Goal: Contribute content: Contribute content

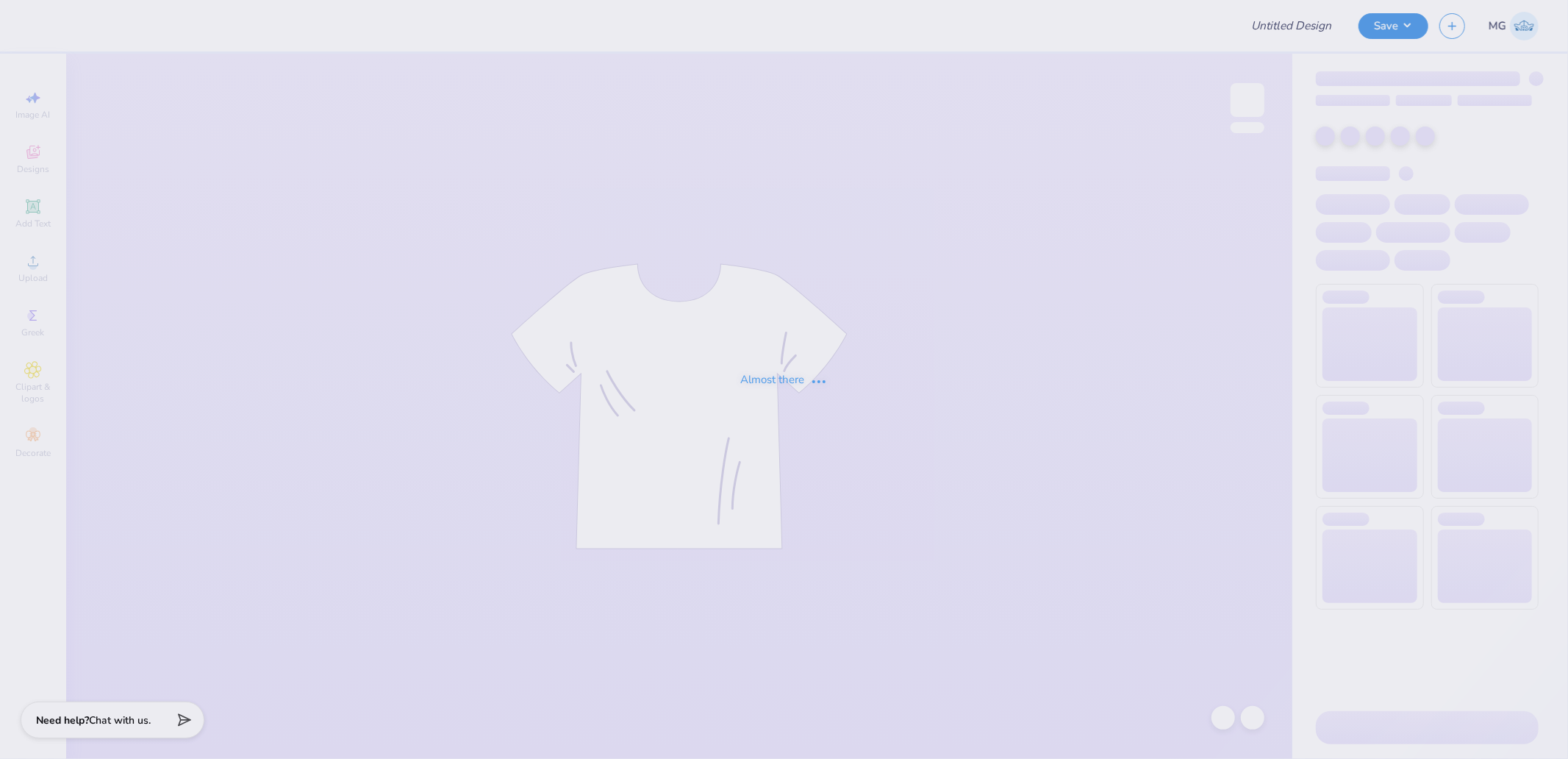
type input "sig chi matchbox"
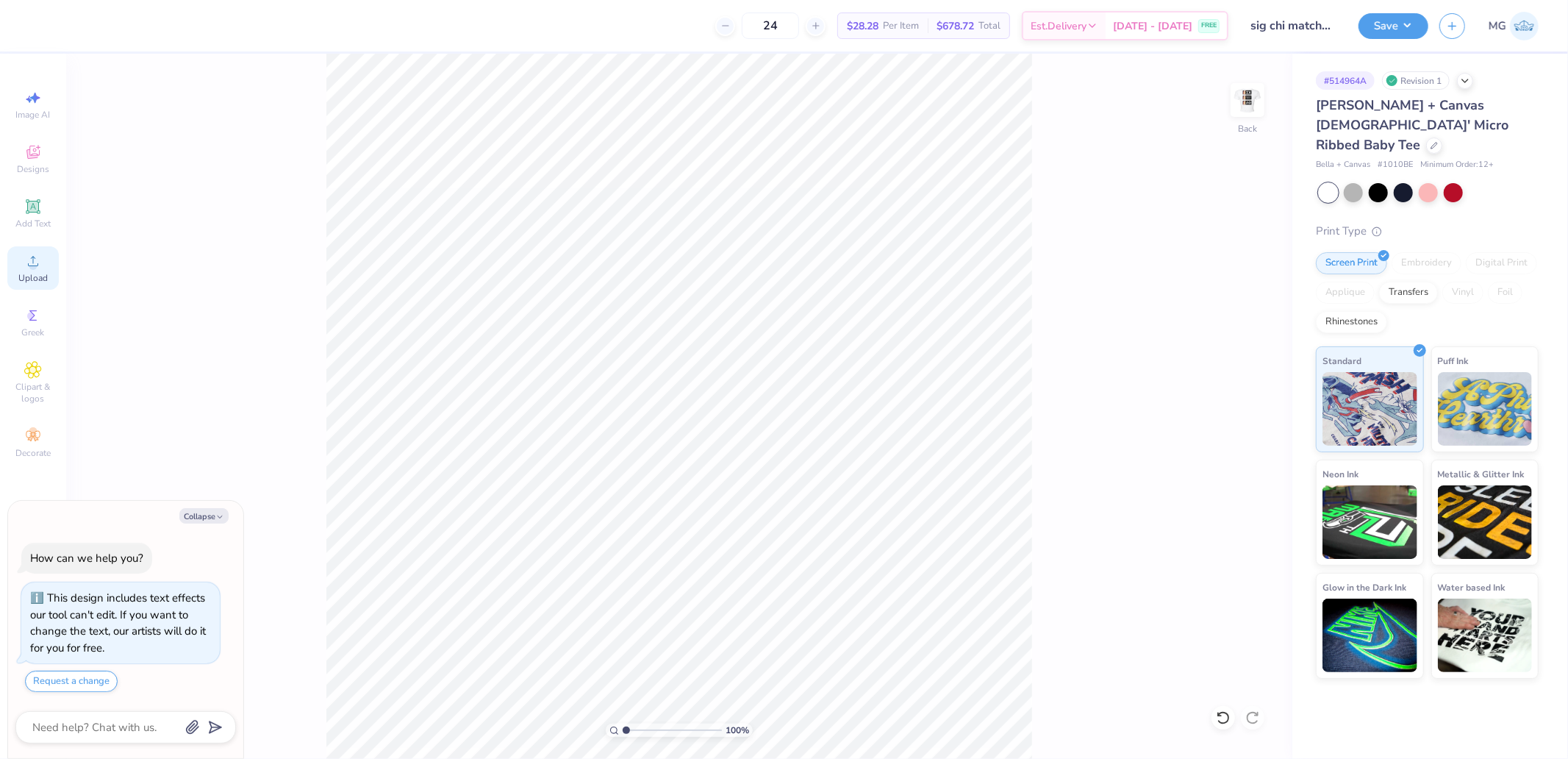
click at [37, 258] on icon at bounding box center [33, 260] width 18 height 18
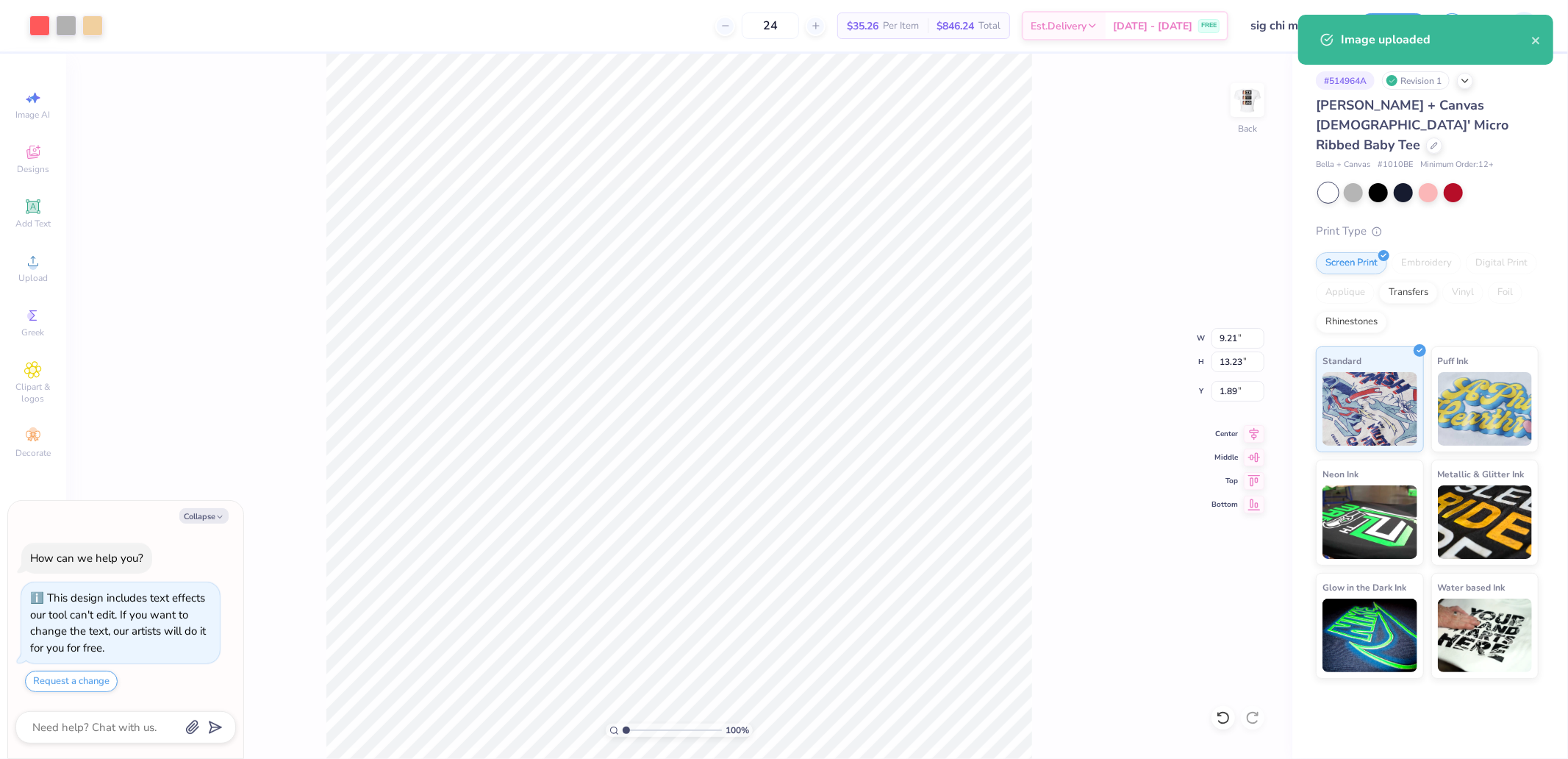
click at [1231, 349] on div "100 % Back W 9.21 9.21 " H 13.23 13.23 " Y 1.89 1.89 " Center Middle Top Bottom" at bounding box center [679, 406] width 1227 height 705
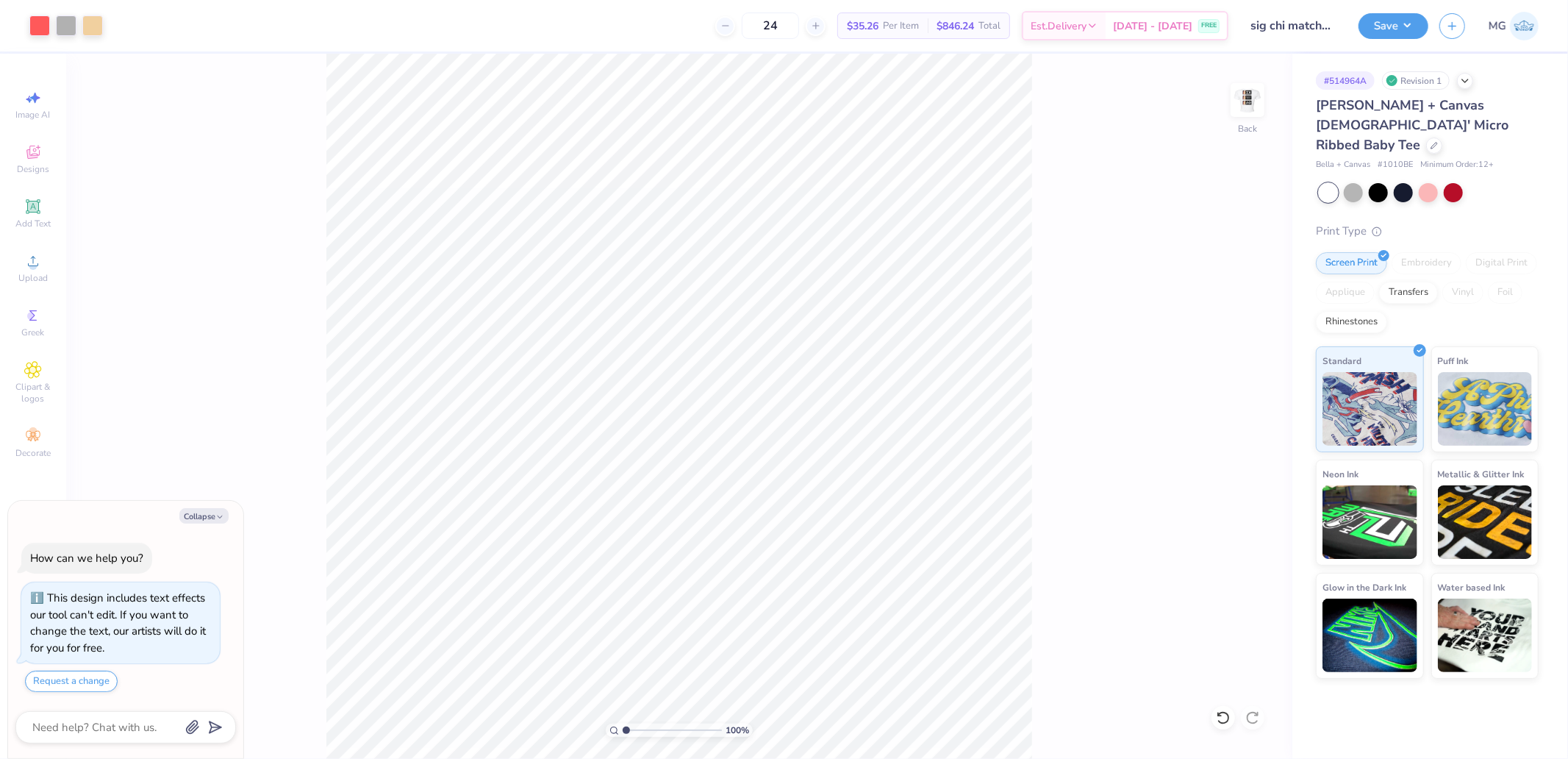
click at [1232, 353] on div "100 % Back" at bounding box center [679, 406] width 1227 height 705
type textarea "x"
click at [1235, 361] on input "13.23" at bounding box center [1238, 362] width 53 height 20
type input "4"
type textarea "x"
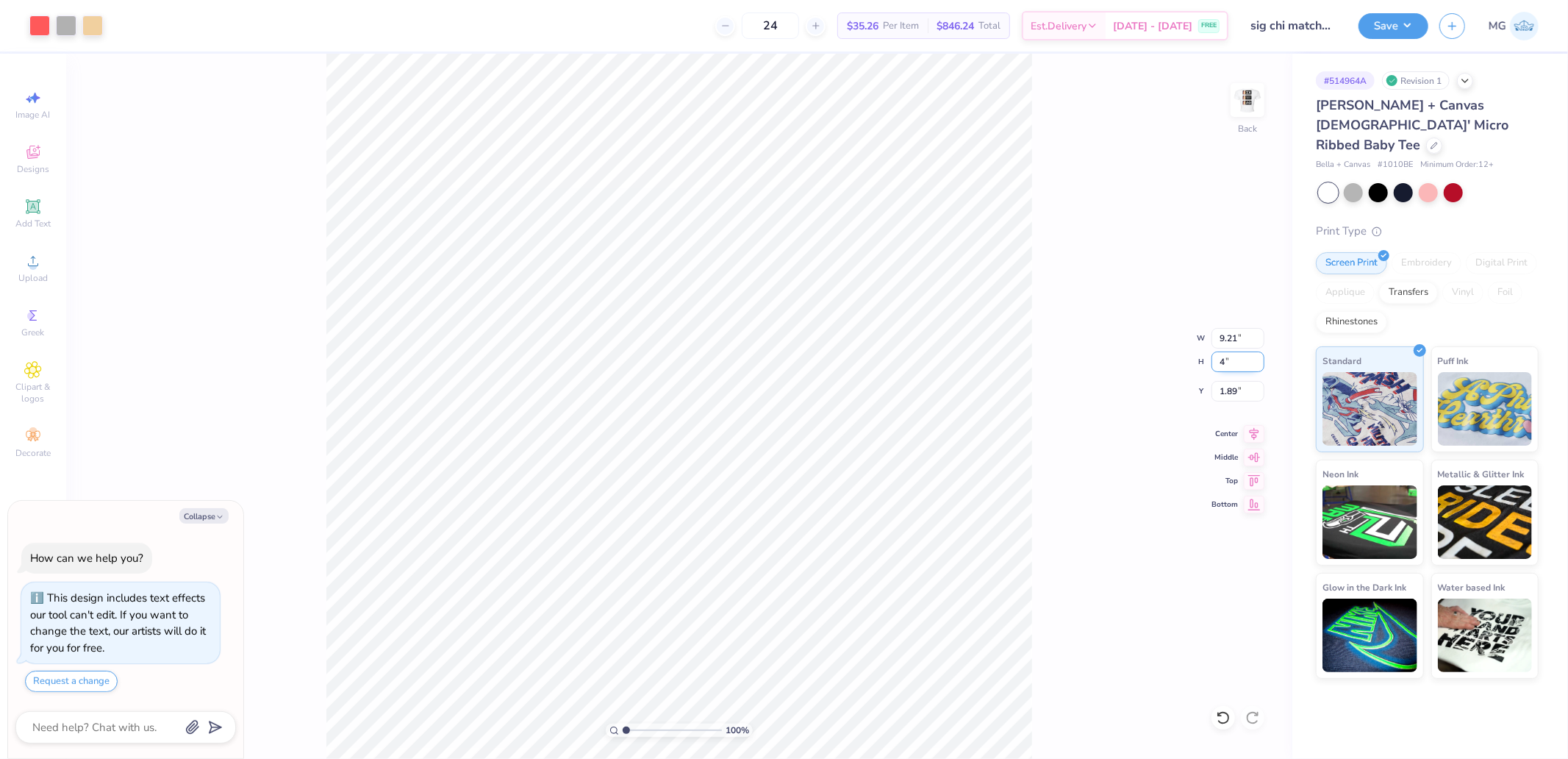
type input "2.79"
type input "4.00"
type input "6.50"
type textarea "x"
click at [1224, 380] on input "3.00" at bounding box center [1238, 391] width 53 height 20
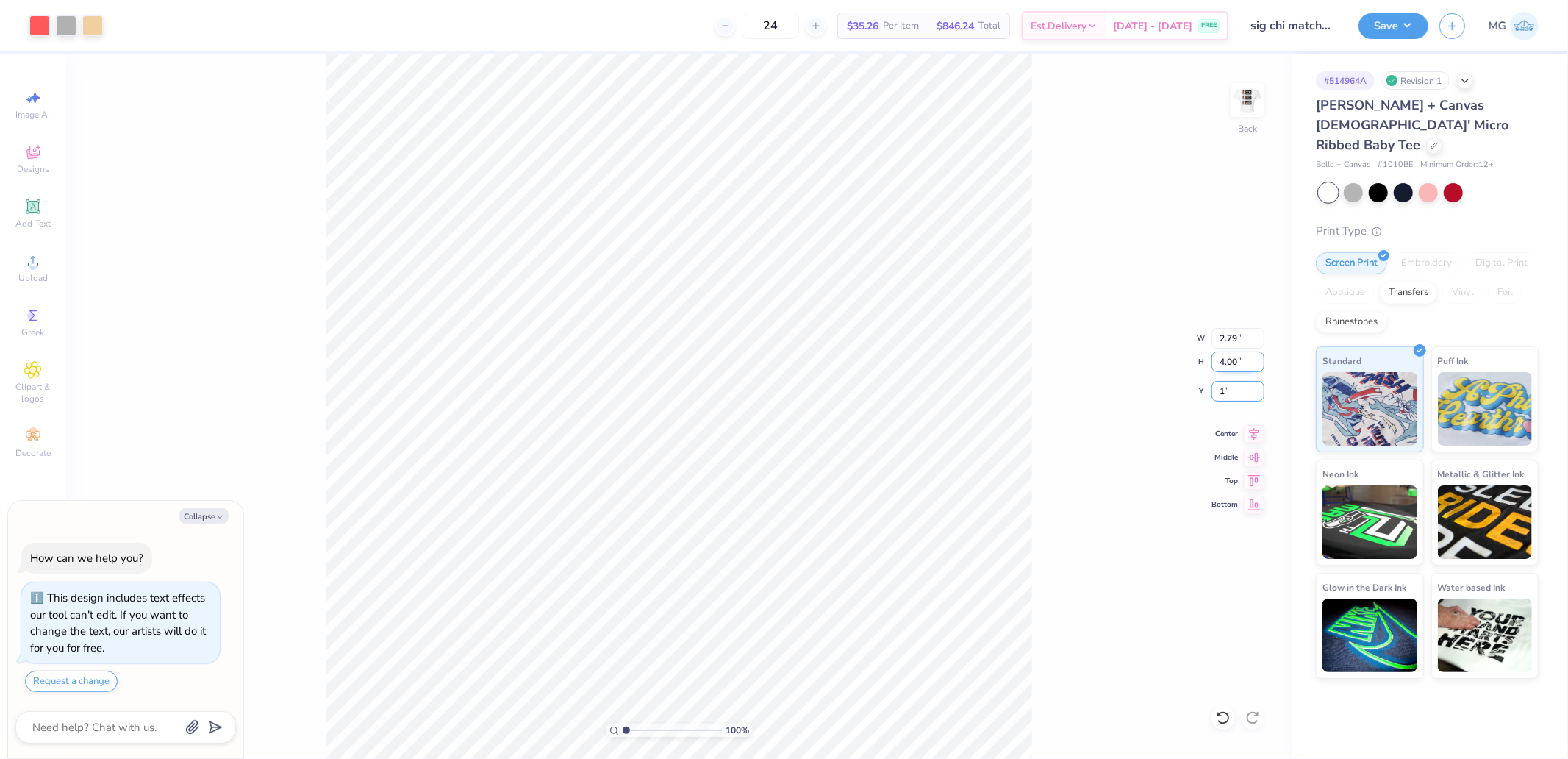
type input "1"
type textarea "x"
type input "2"
type textarea "x"
type input "2.00"
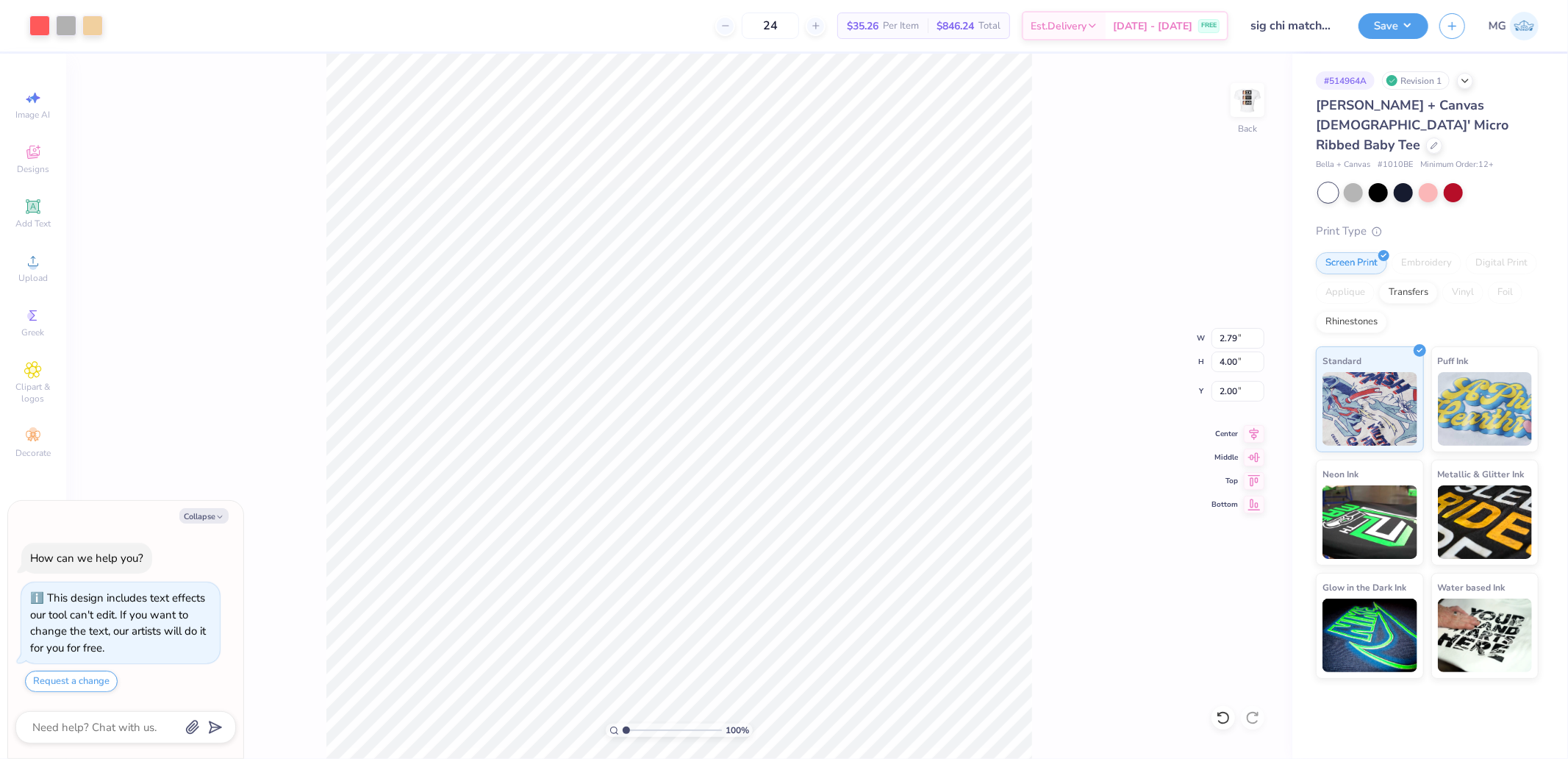
type textarea "x"
type input "1"
drag, startPoint x: 627, startPoint y: 726, endPoint x: 578, endPoint y: 724, distance: 49.0
click at [623, 724] on input "range" at bounding box center [672, 730] width 100 height 13
click at [103, 22] on div at bounding box center [93, 24] width 20 height 20
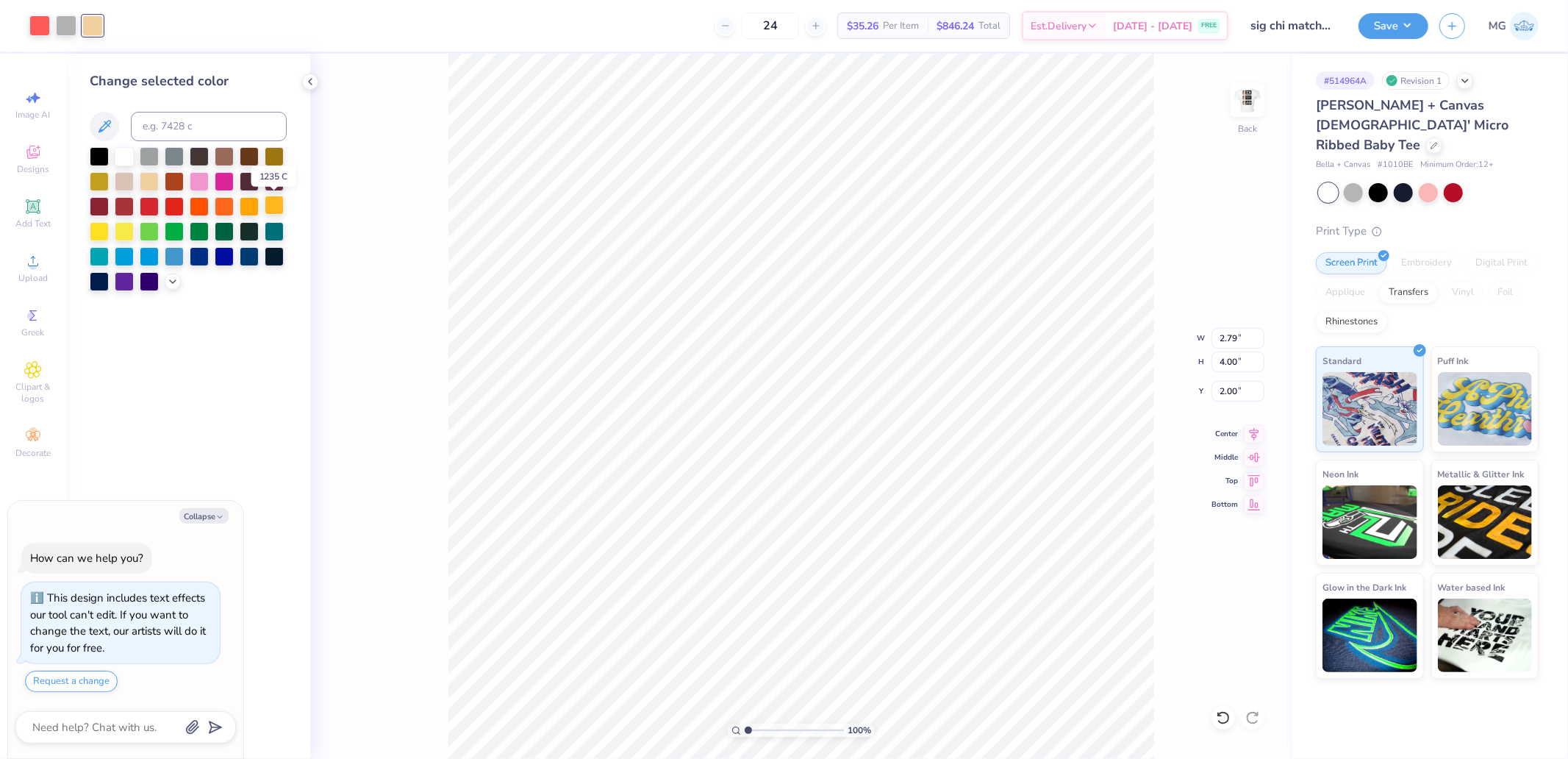
click at [274, 206] on div at bounding box center [274, 205] width 20 height 20
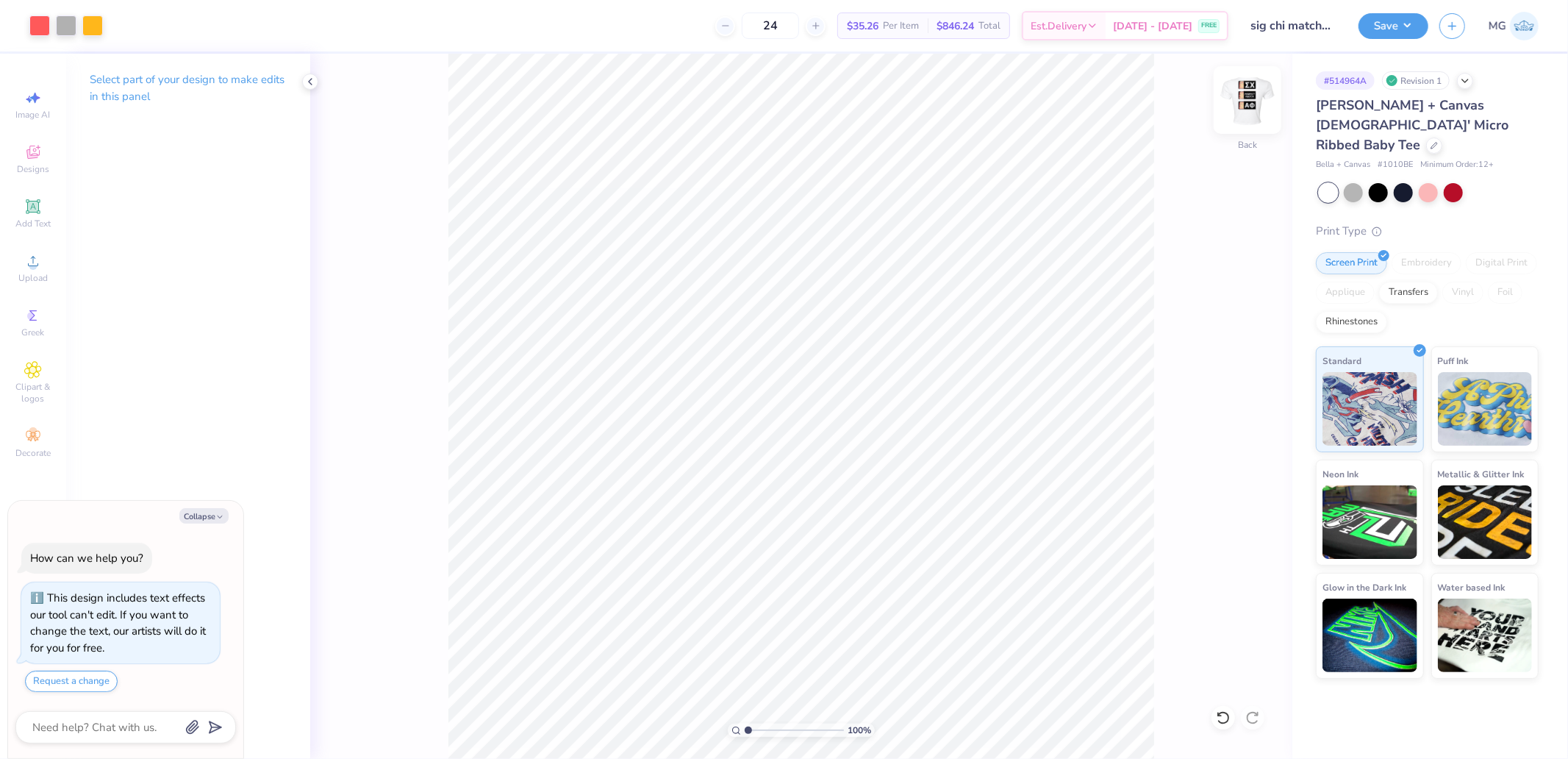
click at [1257, 107] on img at bounding box center [1247, 100] width 59 height 59
click at [56, 278] on div "Upload" at bounding box center [33, 268] width 51 height 44
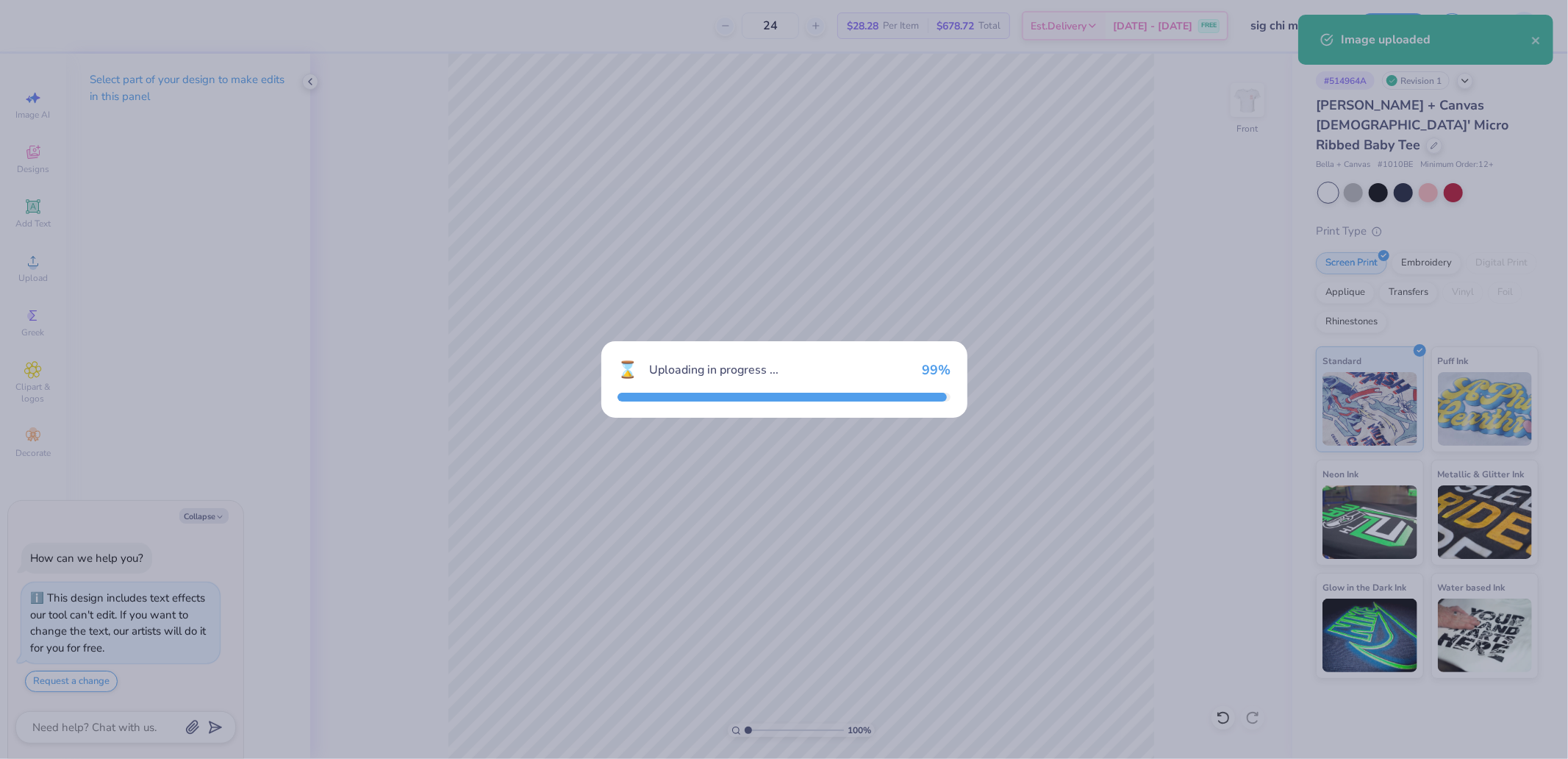
type textarea "x"
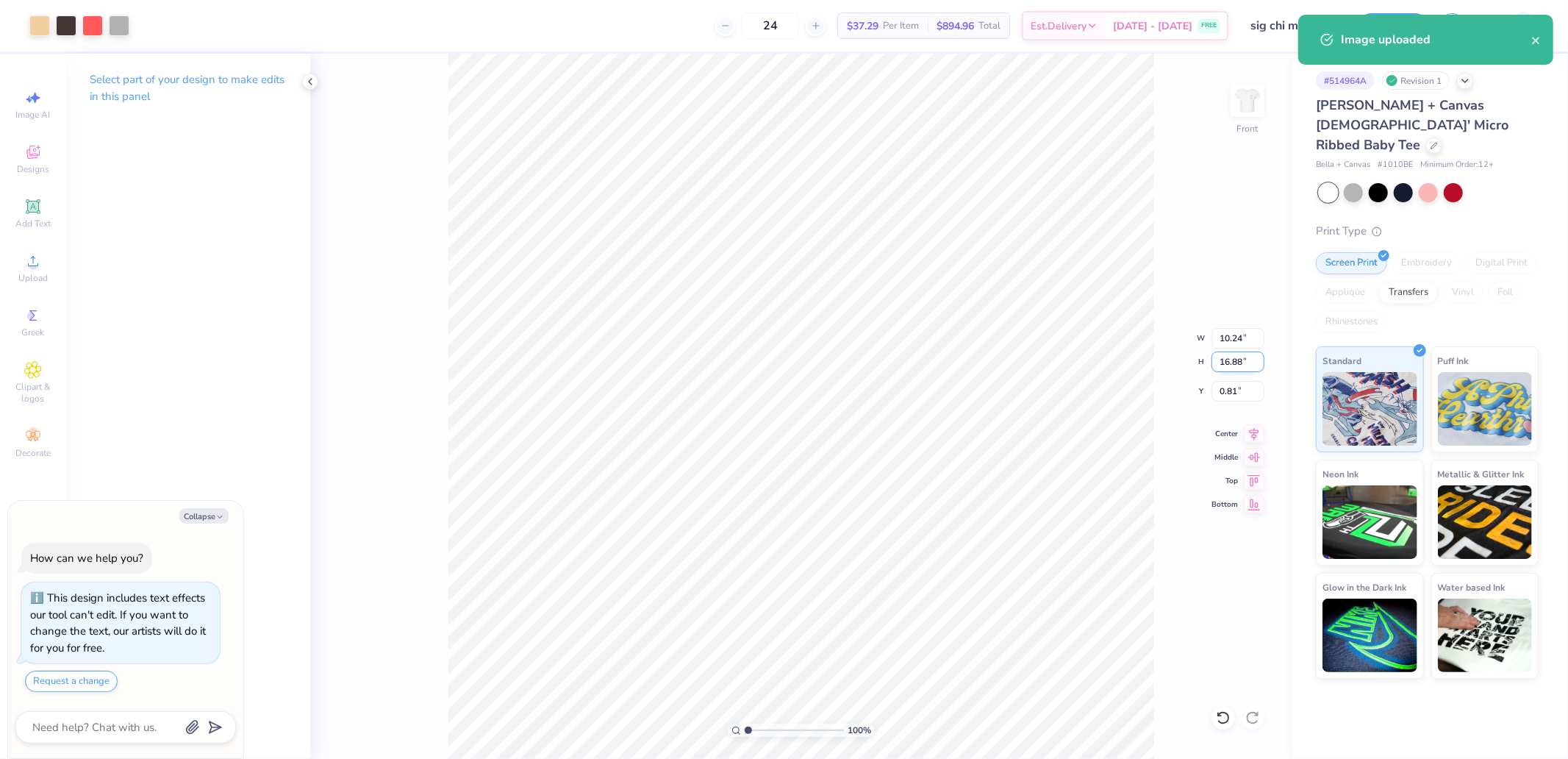
click at [1230, 361] on input "16.88" at bounding box center [1238, 362] width 53 height 20
type input "7"
type textarea "x"
type input "4.24"
type input "7.00"
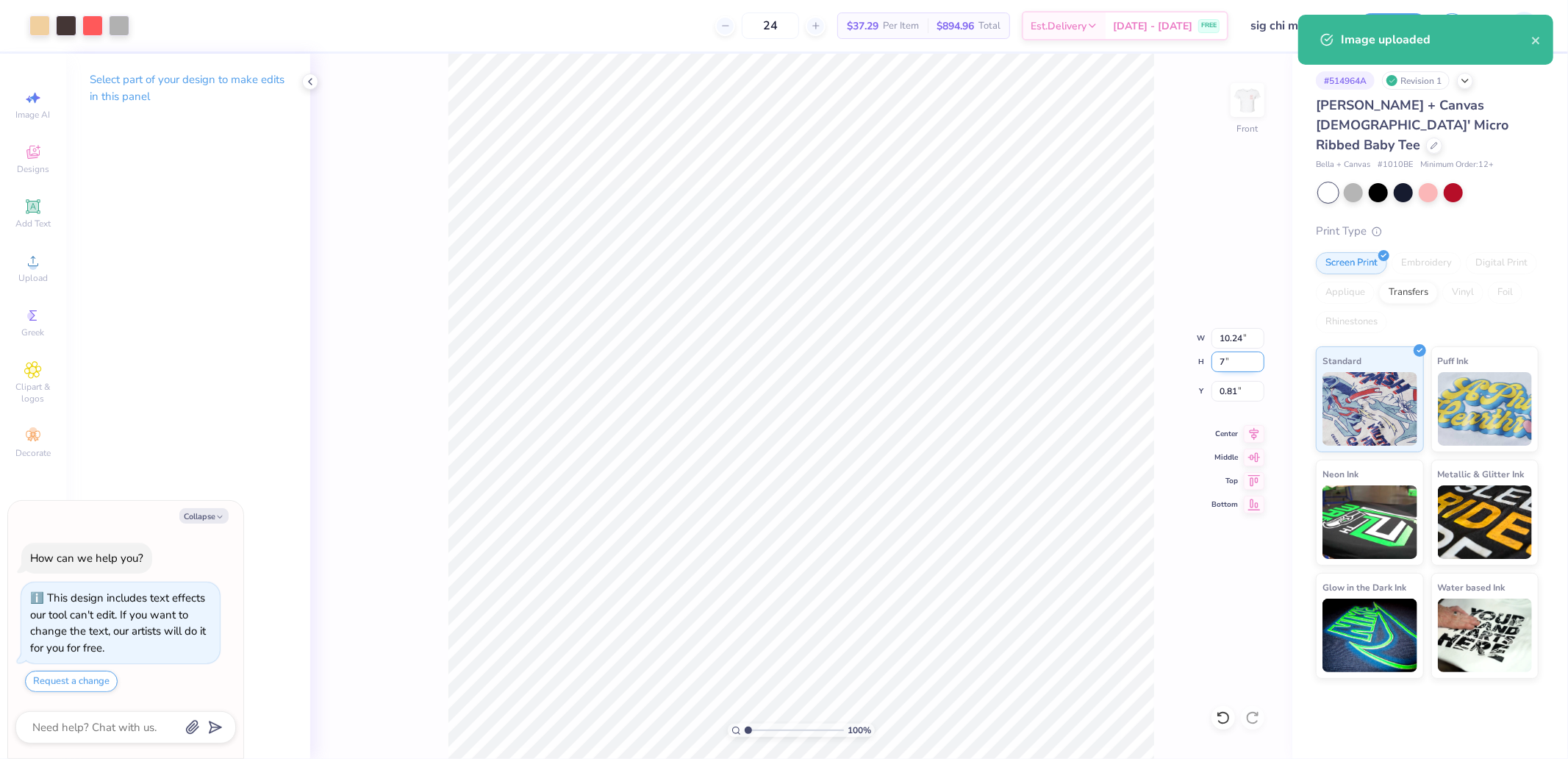
type input "5.75"
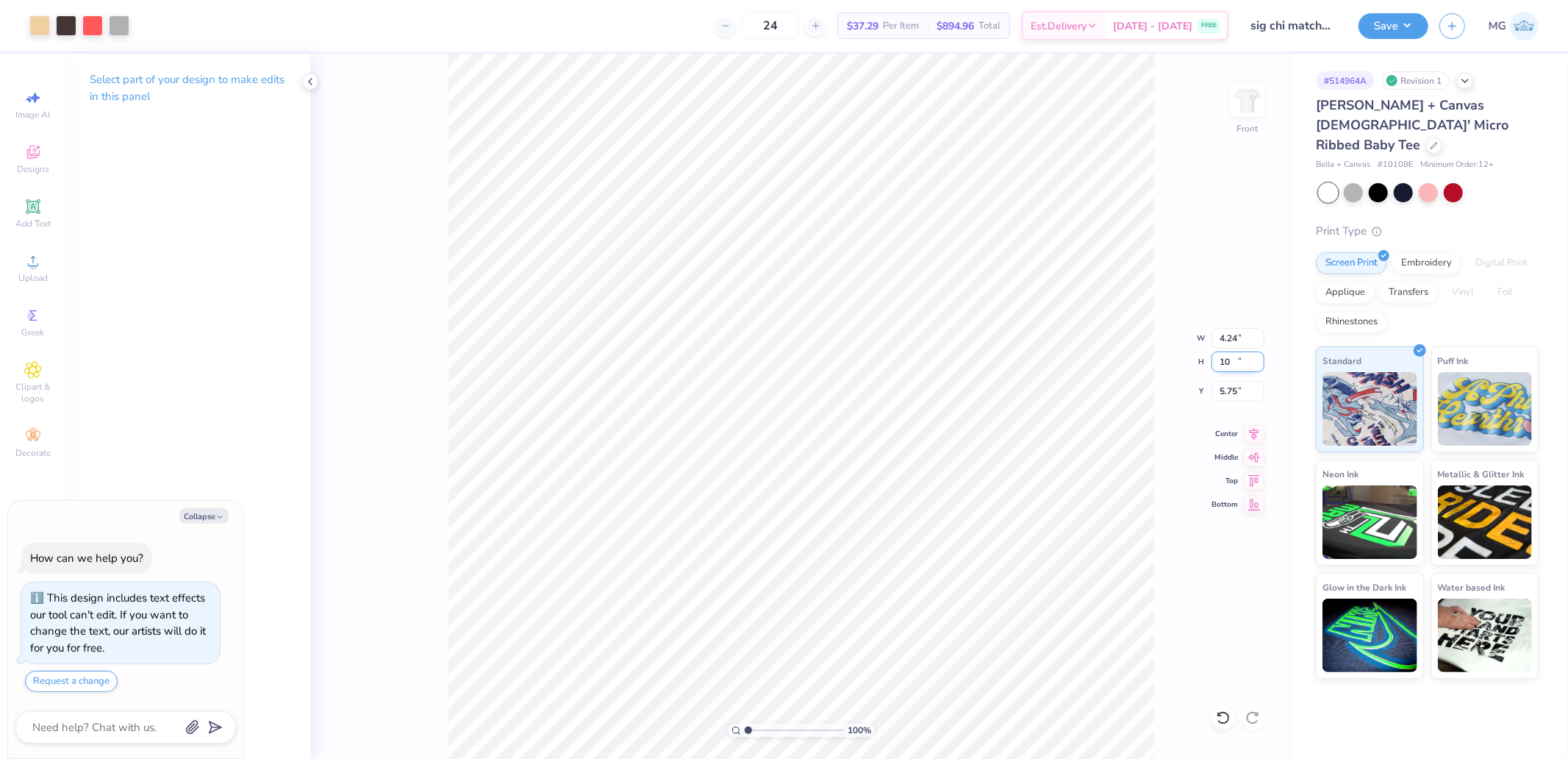
type input "10"
type textarea "x"
type input "6.06"
type input "10.00"
click at [1233, 391] on input "4.25" at bounding box center [1238, 391] width 53 height 20
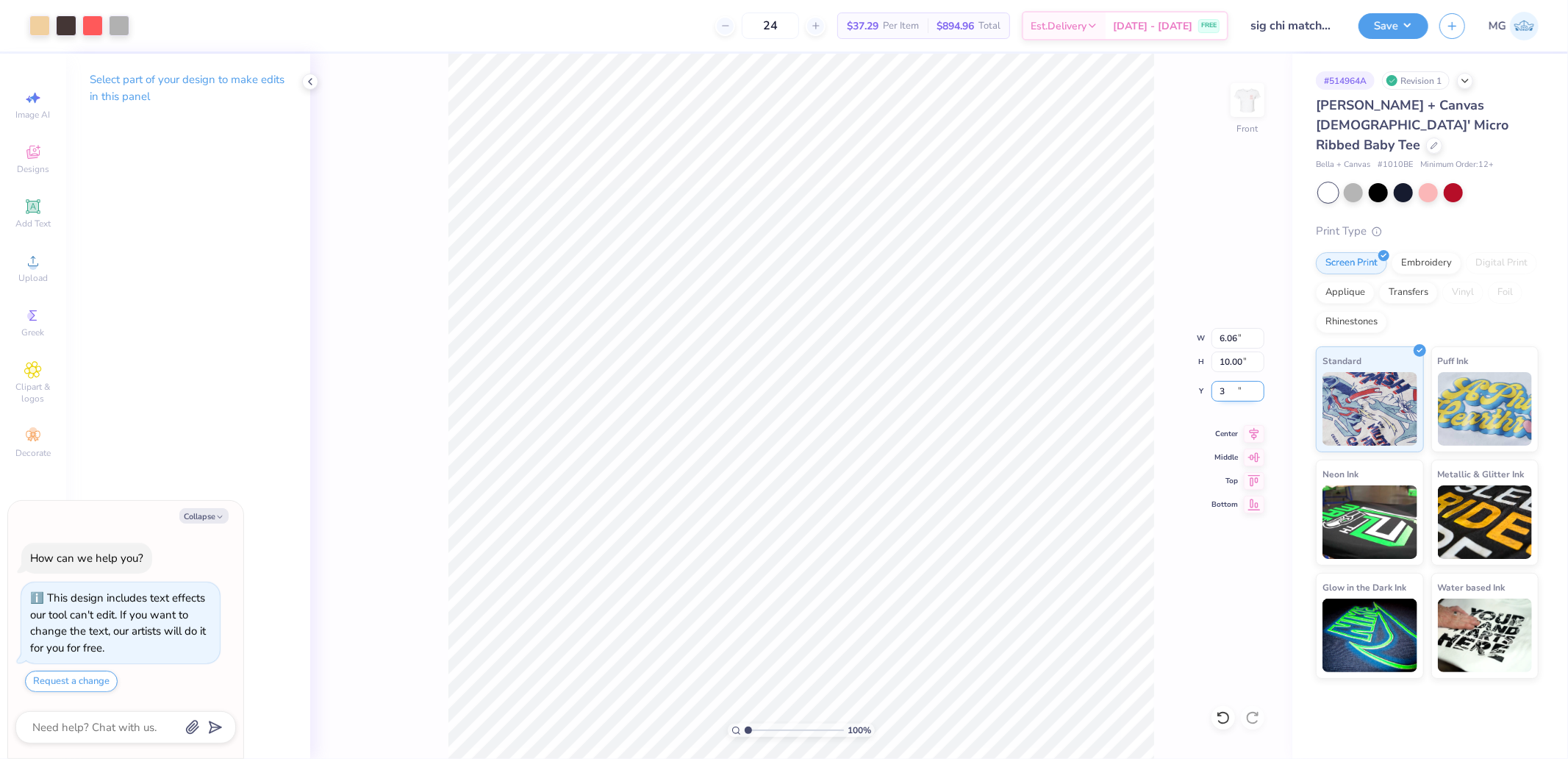
type input "3"
type textarea "x"
type input "3.00"
click at [38, 24] on div at bounding box center [40, 24] width 20 height 20
type textarea "x"
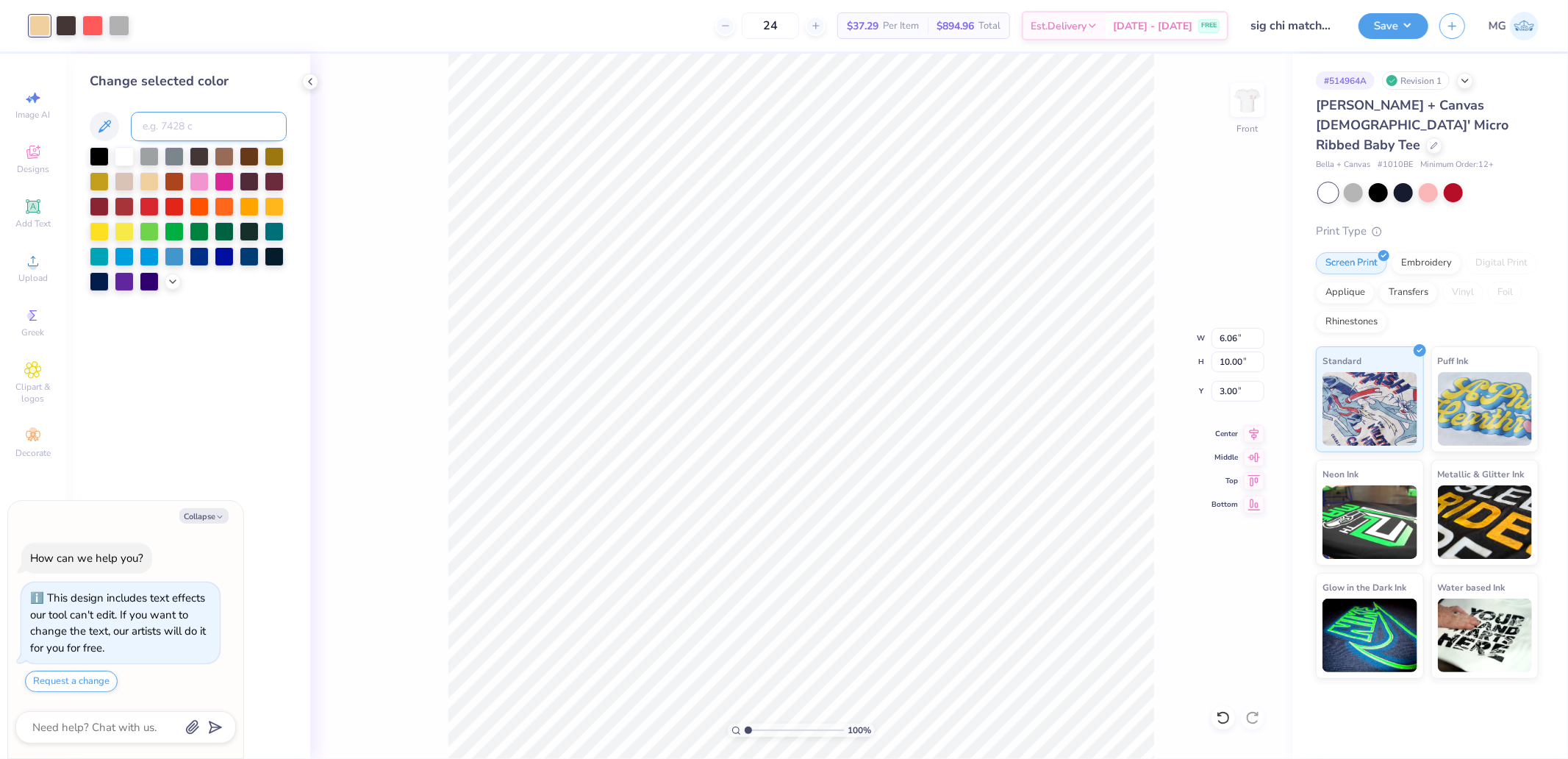
click at [244, 132] on input at bounding box center [209, 126] width 156 height 30
type input "1235"
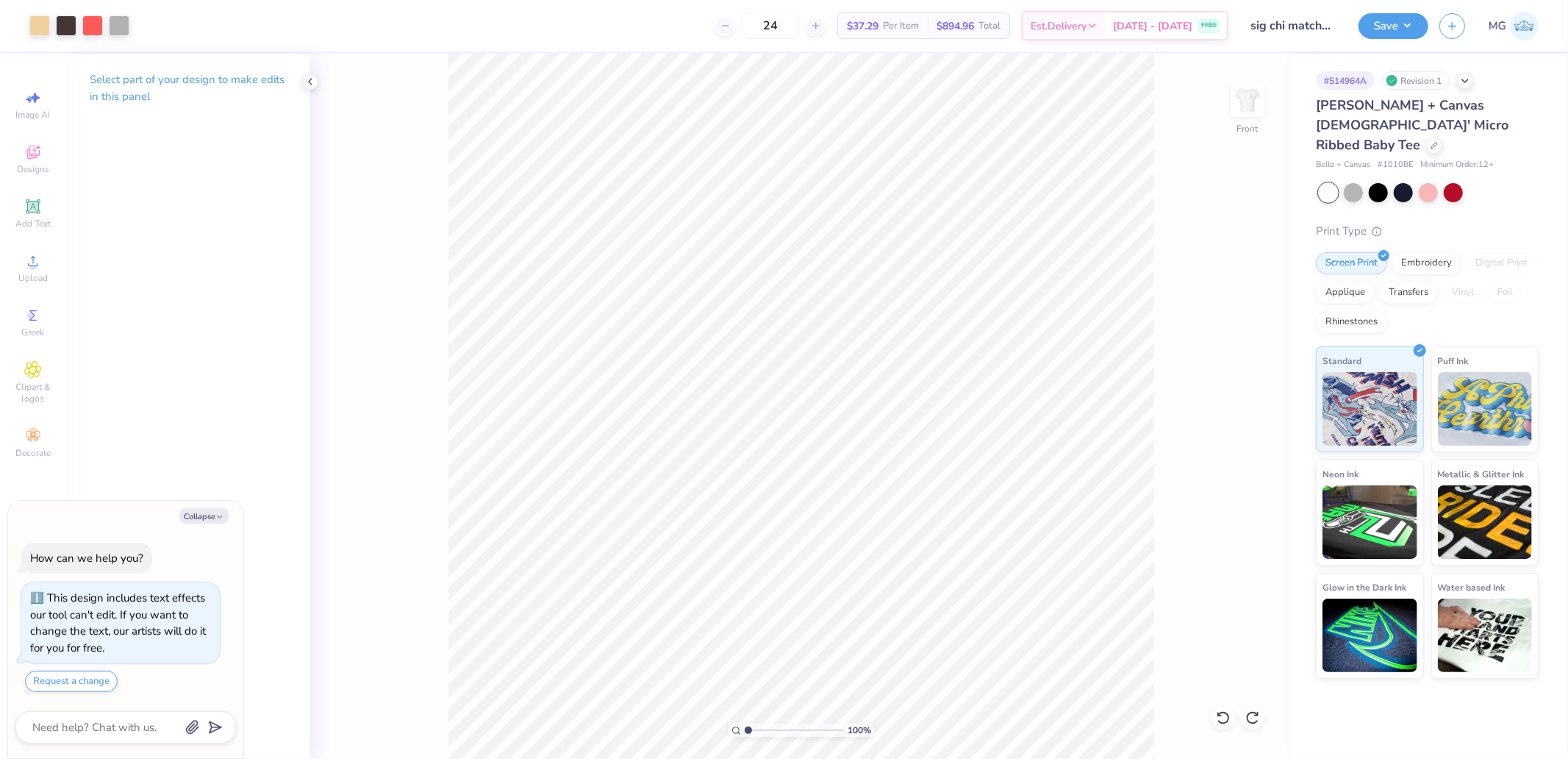
type textarea "x"
click at [1225, 355] on input "10.00" at bounding box center [1238, 362] width 53 height 20
type input "13"
type textarea "x"
type input "7.88"
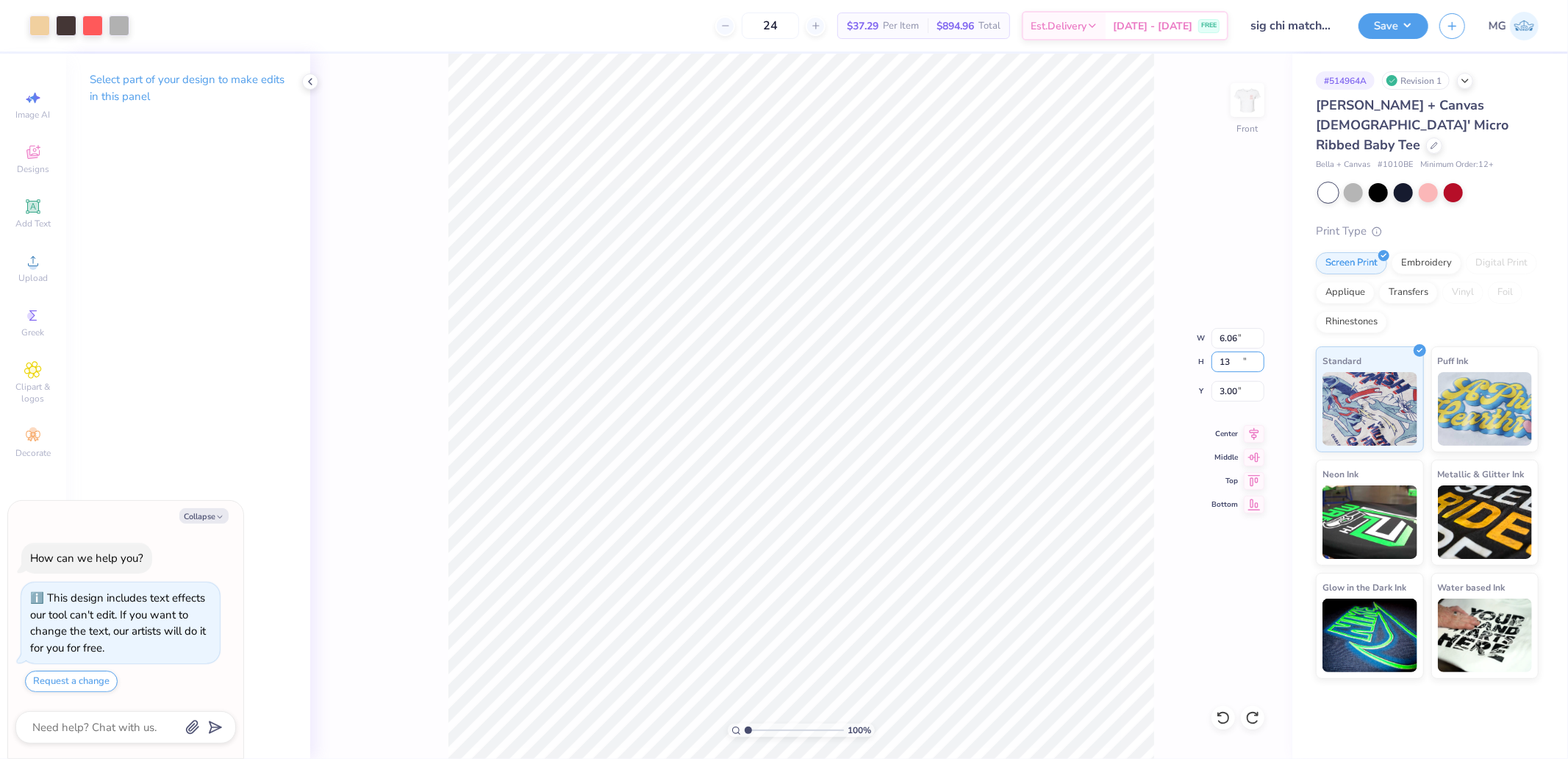
type input "13.00"
click at [1235, 392] on input "1.50" at bounding box center [1238, 391] width 53 height 20
type input "2"
type textarea "x"
type input "2.00"
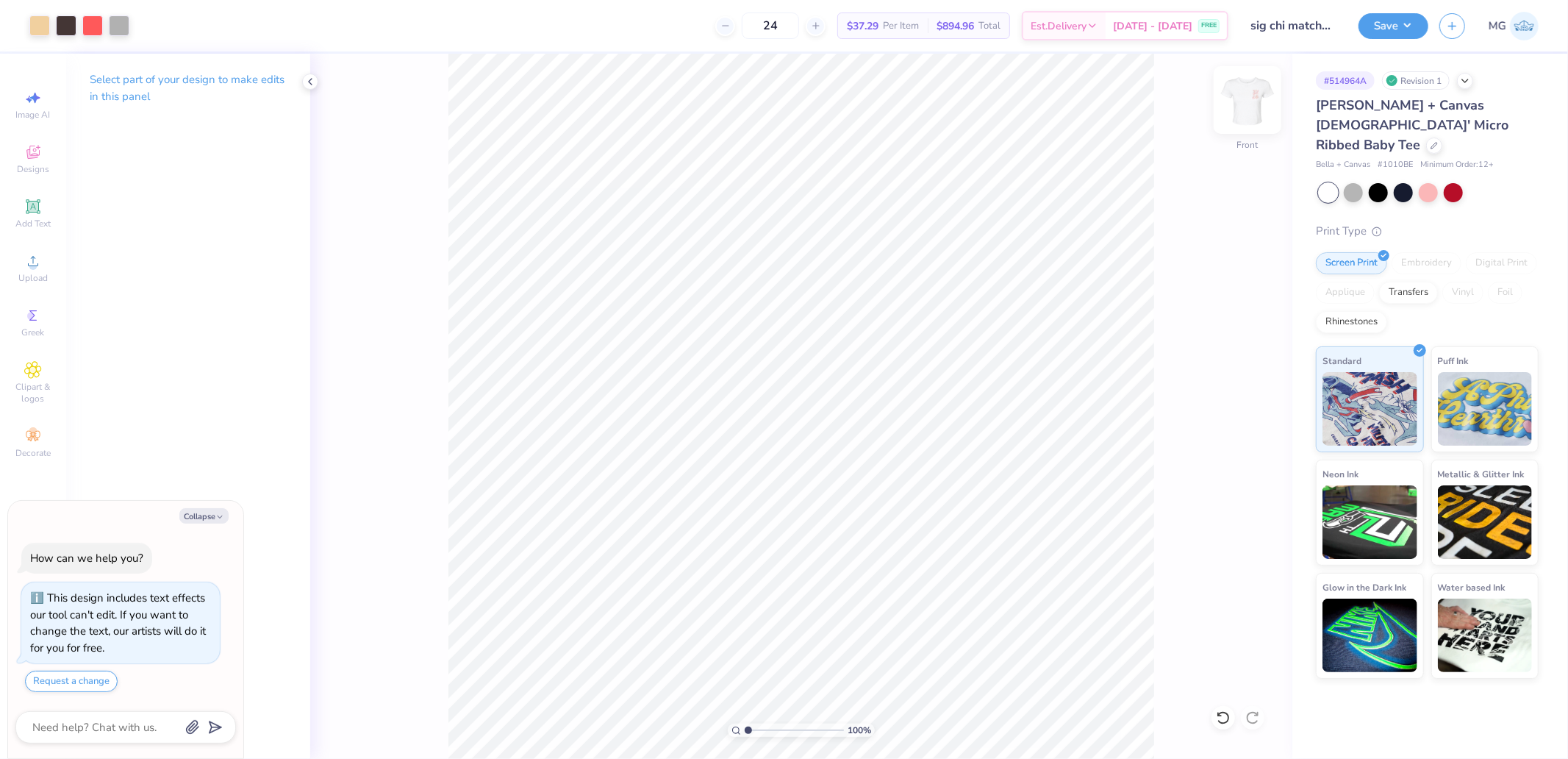
click at [1240, 107] on img at bounding box center [1247, 100] width 59 height 59
click at [93, 23] on div at bounding box center [93, 24] width 20 height 20
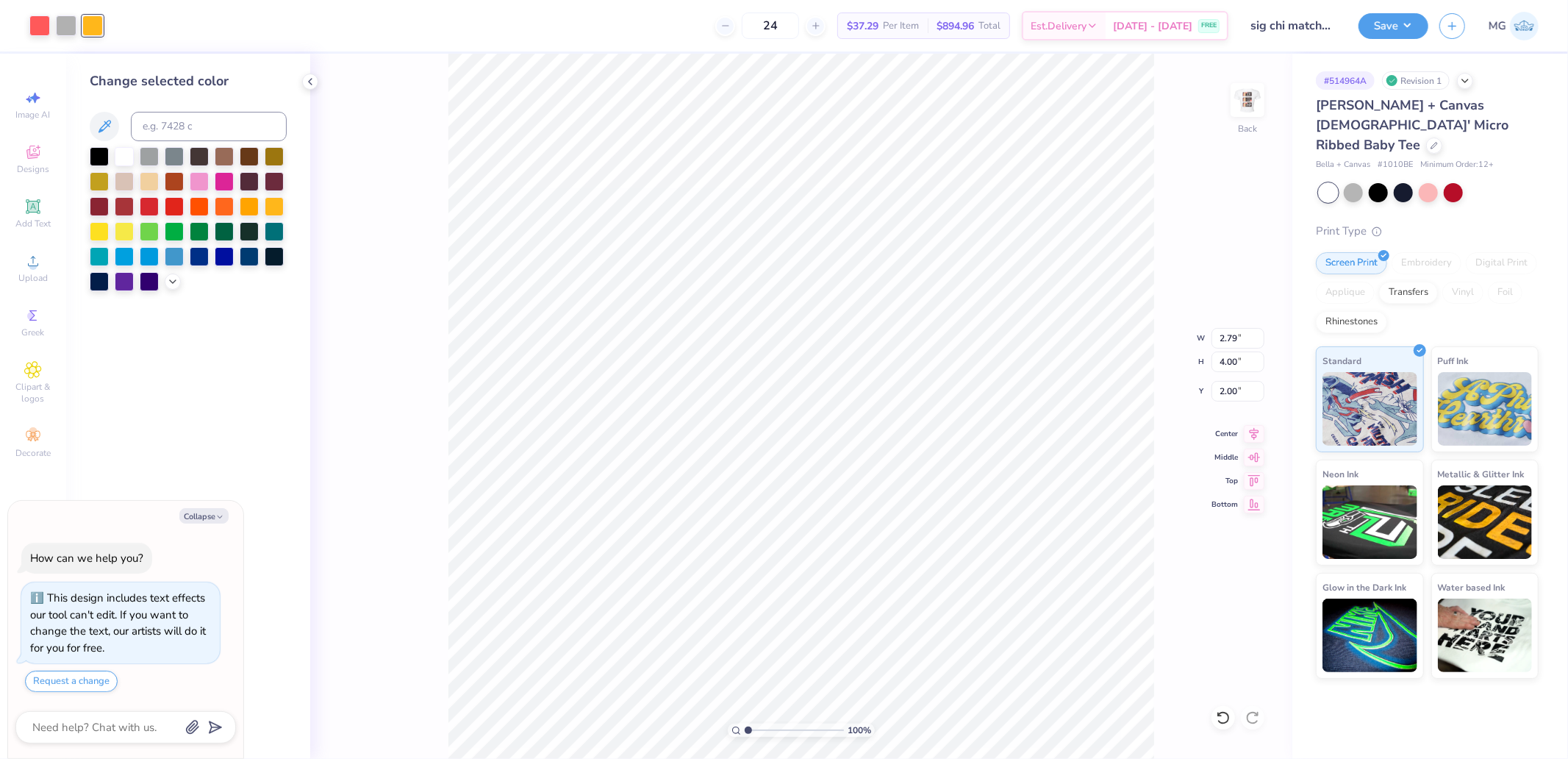
click at [174, 291] on div "Change selected color" at bounding box center [188, 406] width 244 height 705
click at [173, 286] on icon at bounding box center [172, 280] width 12 height 12
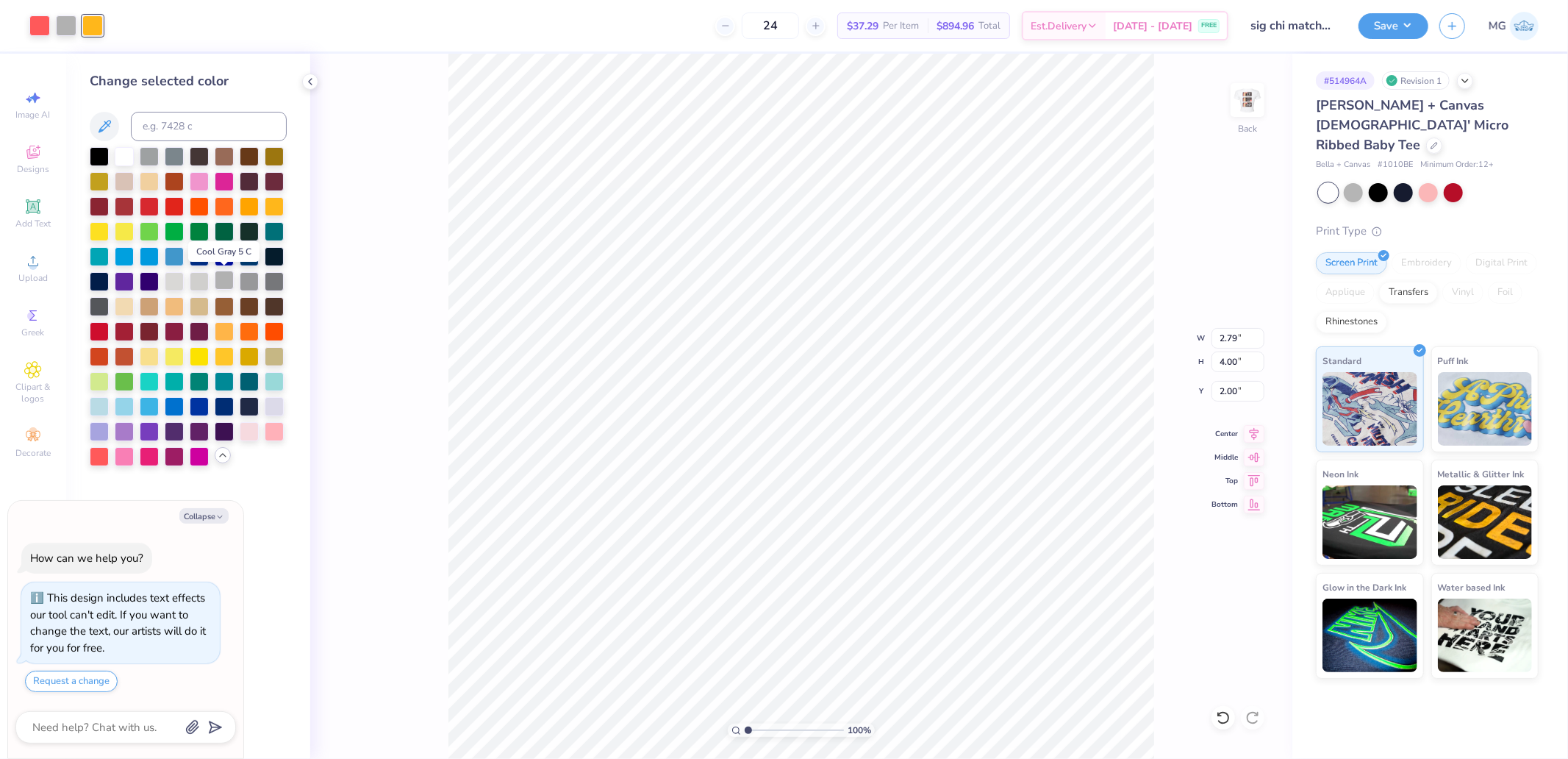
click at [224, 278] on div at bounding box center [224, 280] width 20 height 20
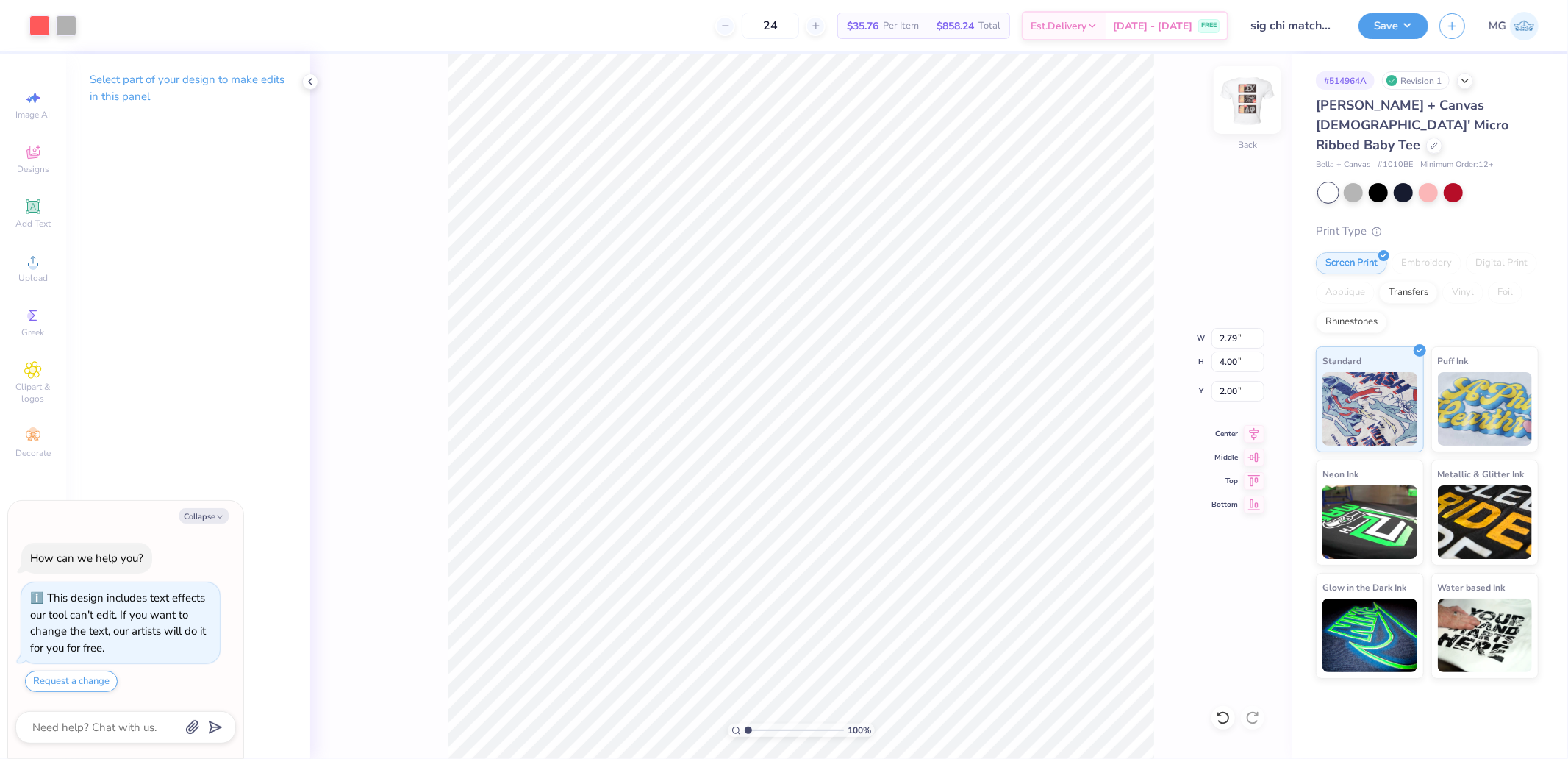
click at [1252, 100] on img at bounding box center [1247, 100] width 59 height 59
click at [1374, 24] on button "Save" at bounding box center [1393, 24] width 70 height 26
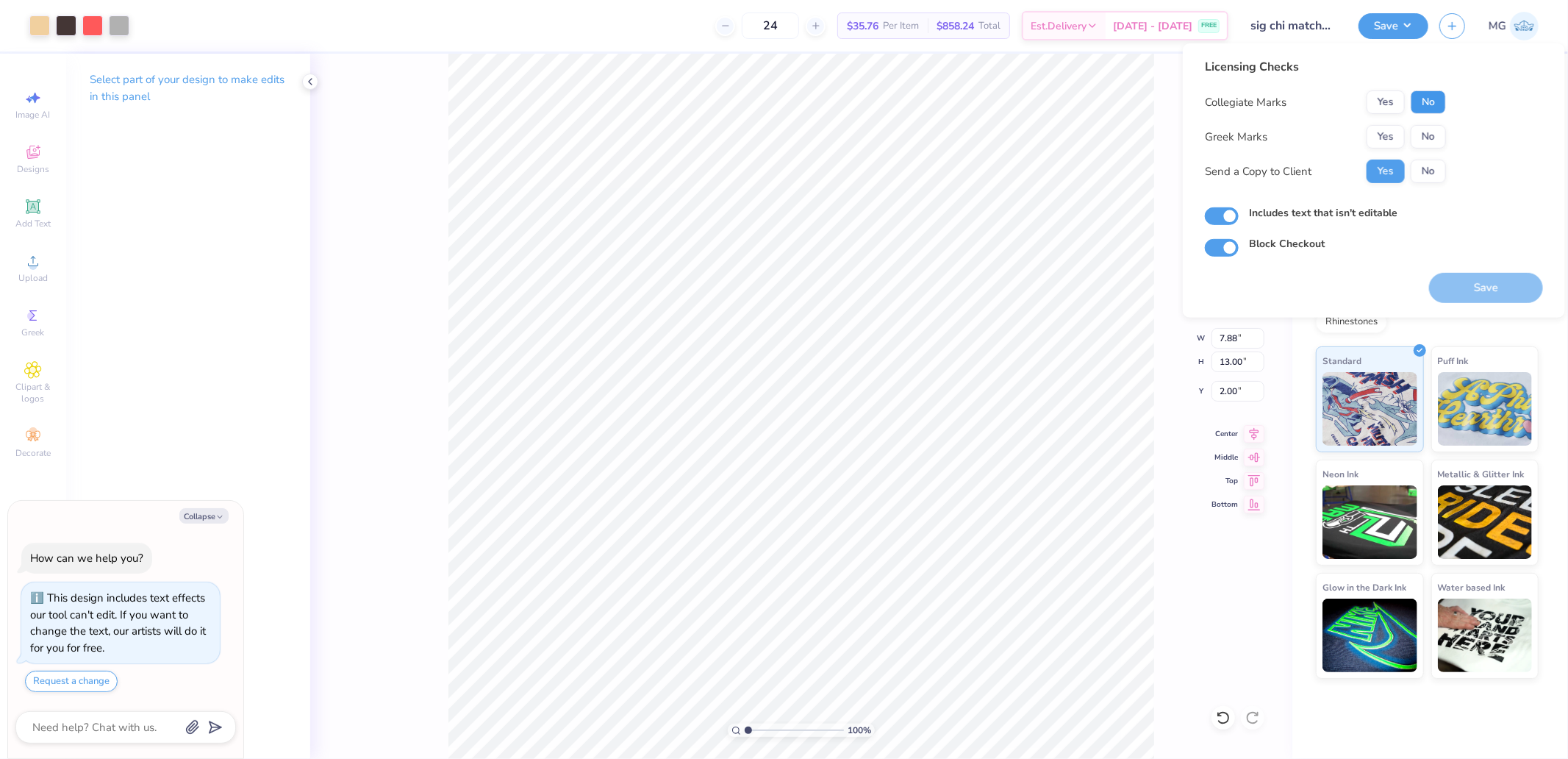
click at [1432, 104] on button "No" at bounding box center [1428, 101] width 35 height 23
click at [1381, 127] on button "Yes" at bounding box center [1386, 136] width 38 height 23
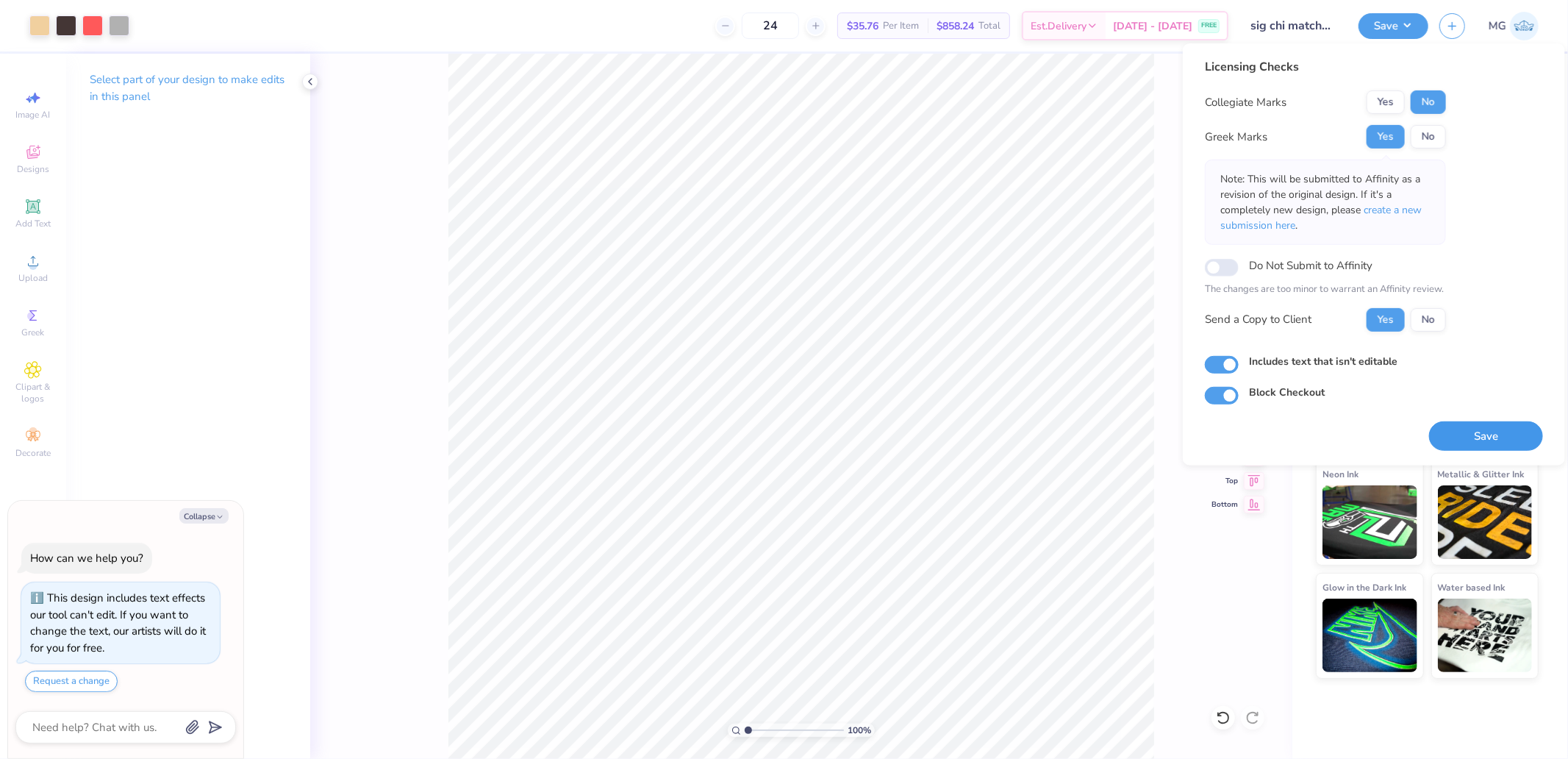
click at [1500, 423] on button "Save" at bounding box center [1486, 435] width 114 height 30
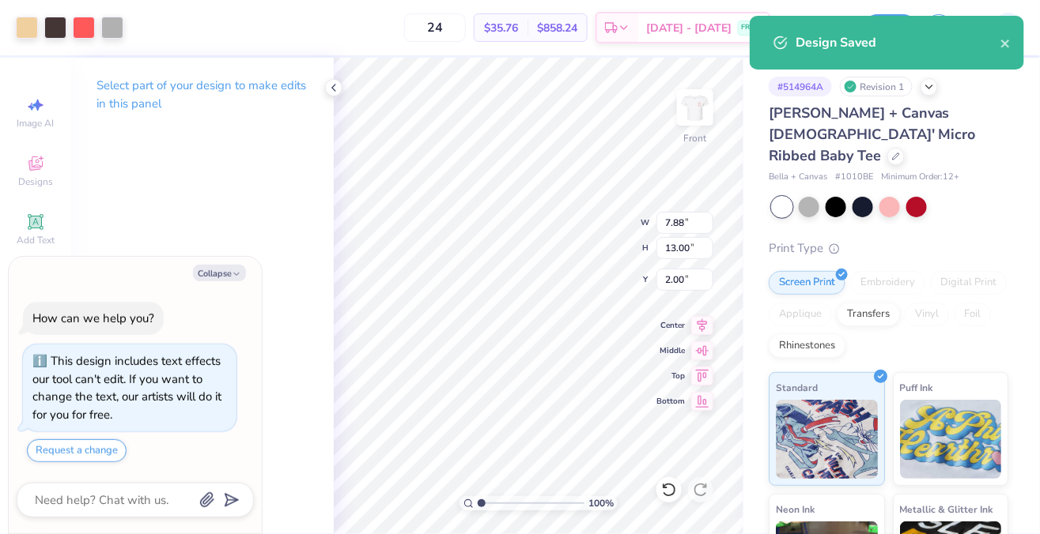
type textarea "x"
